Goal: Transaction & Acquisition: Purchase product/service

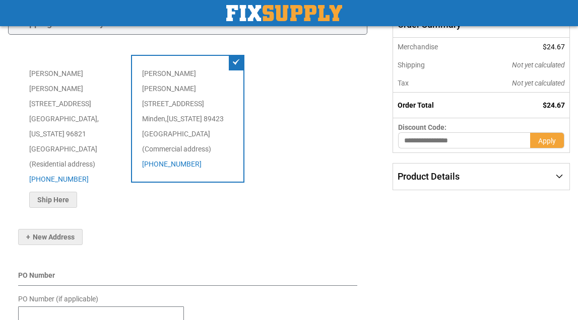
scroll to position [138, 0]
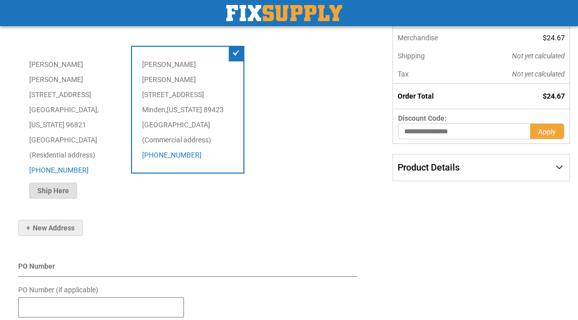
click at [66, 187] on span "Ship Here" at bounding box center [53, 191] width 32 height 8
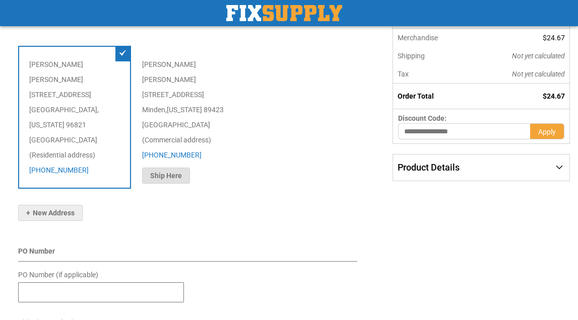
click at [156, 172] on span "Ship Here" at bounding box center [166, 176] width 32 height 8
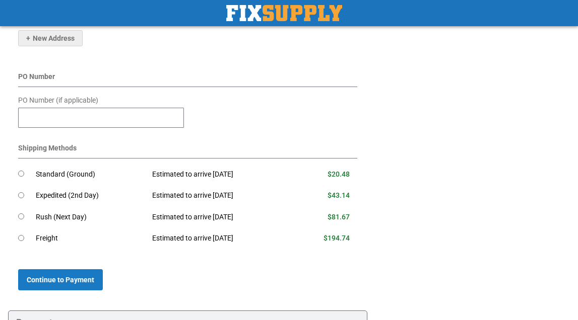
scroll to position [329, 0]
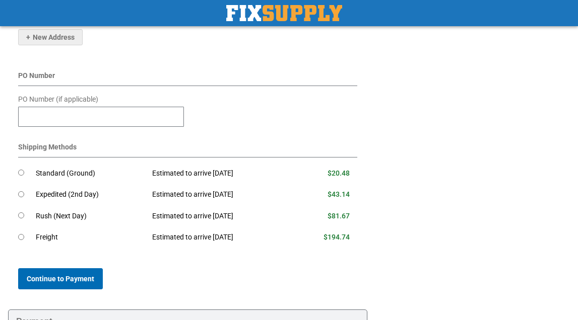
click at [63, 275] on span "Continue to Payment" at bounding box center [60, 279] width 67 height 8
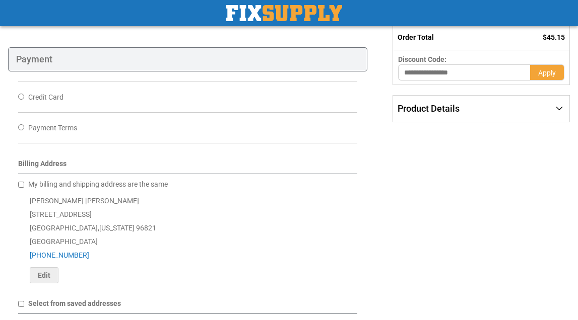
scroll to position [208, 0]
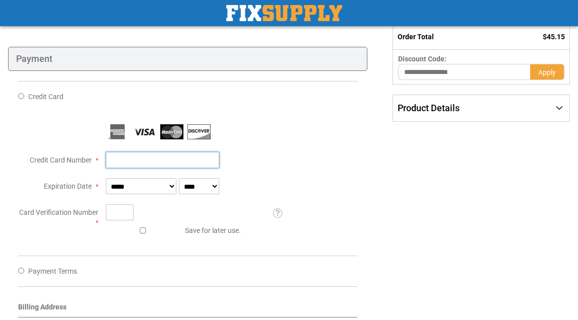
click at [114, 159] on input "Credit Card Number" at bounding box center [162, 160] width 113 height 16
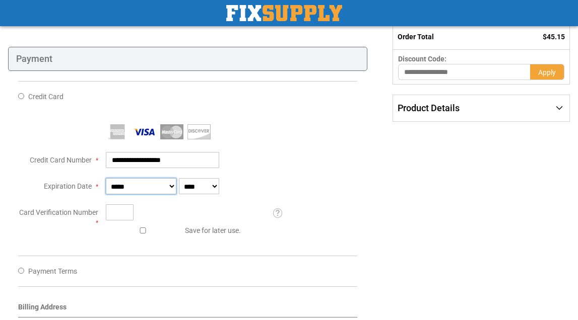
type input "**********"
select select "*"
select select "****"
click at [109, 212] on input "Card Verification Number" at bounding box center [120, 212] width 28 height 16
type input "***"
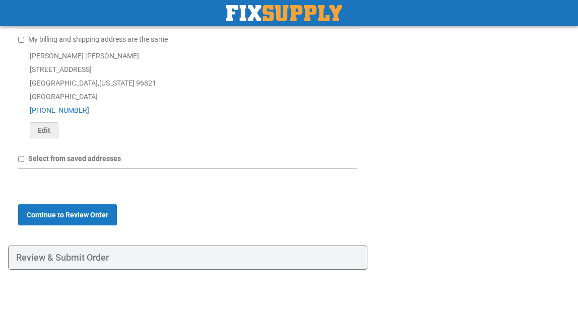
scroll to position [502, 0]
click at [81, 215] on span "Continue to Review Order" at bounding box center [68, 215] width 82 height 8
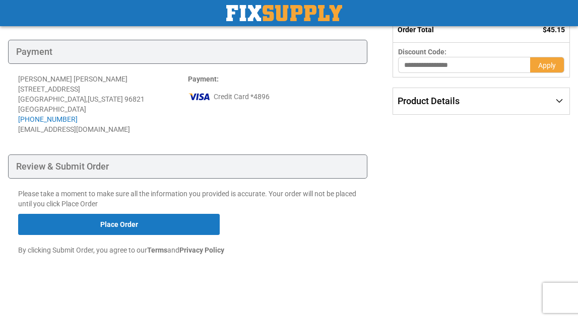
scroll to position [214, 0]
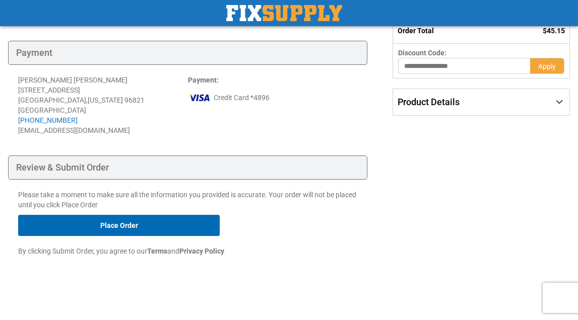
click at [153, 223] on button "Place Order" at bounding box center [118, 225] width 201 height 21
